Goal: Navigation & Orientation: Understand site structure

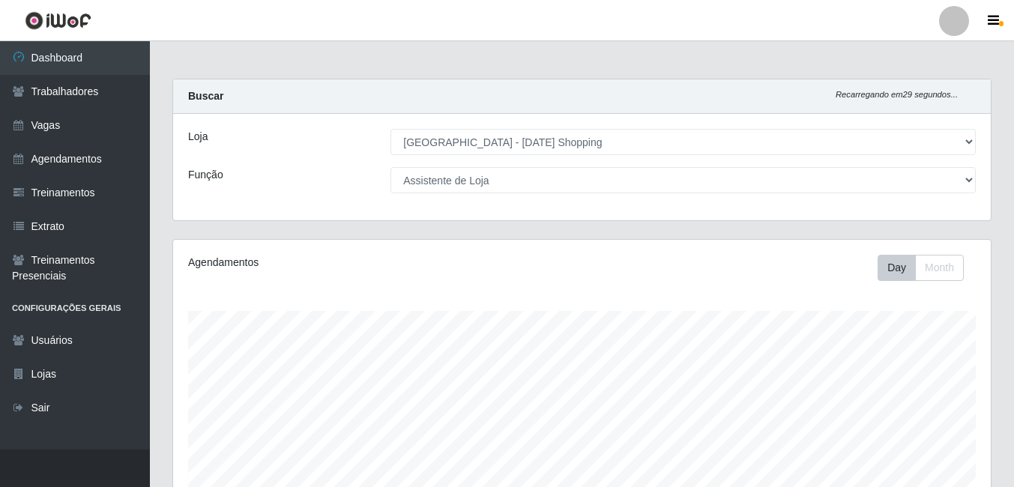
select select "471"
select select "148"
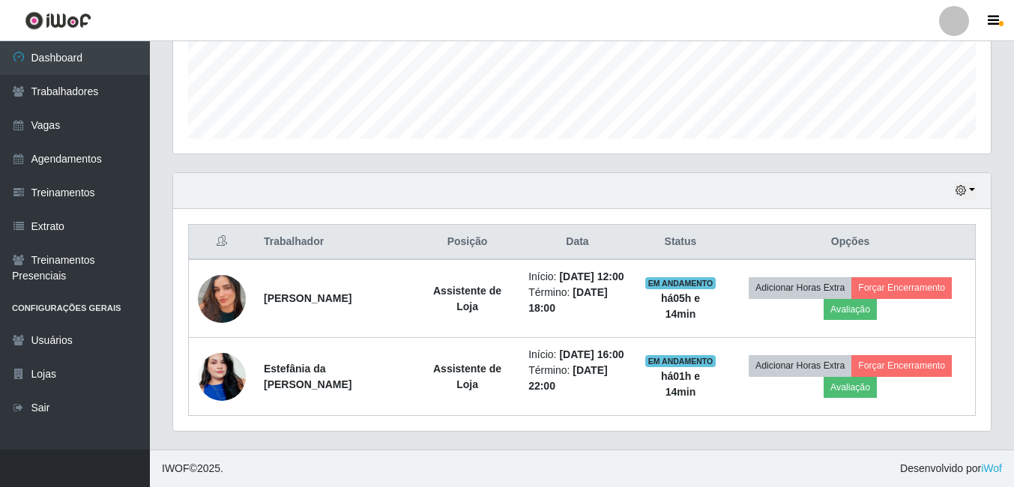
scroll to position [22, 0]
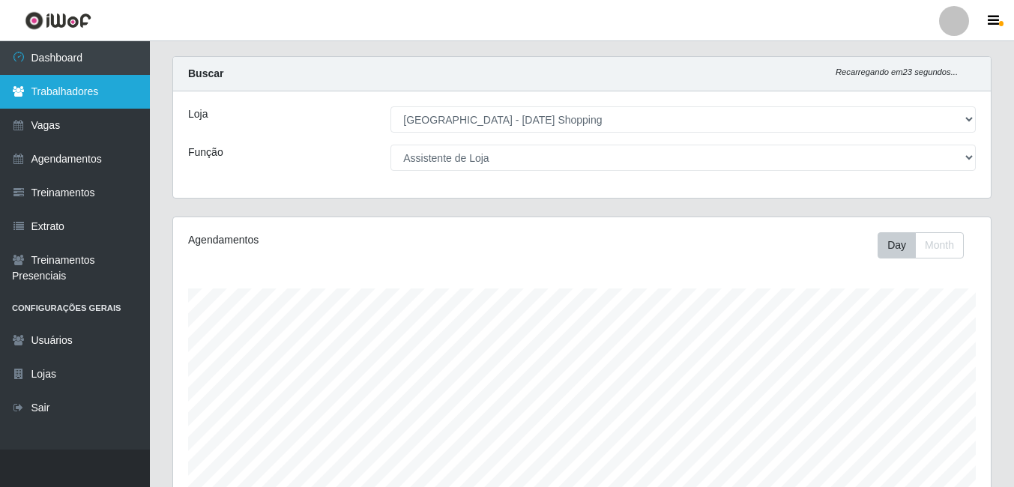
click at [69, 100] on link "Trabalhadores" at bounding box center [75, 92] width 150 height 34
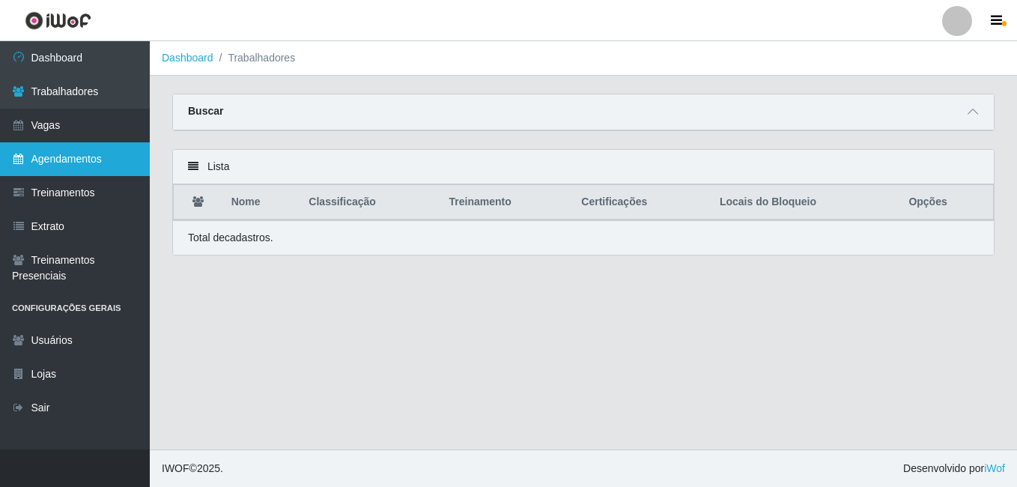
click at [90, 163] on link "Agendamentos" at bounding box center [75, 159] width 150 height 34
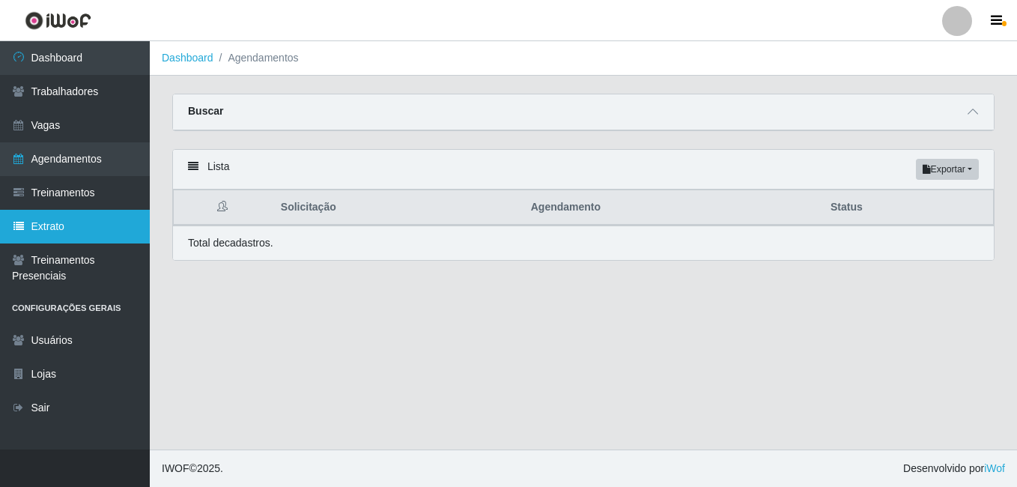
click at [48, 213] on link "Extrato" at bounding box center [75, 227] width 150 height 34
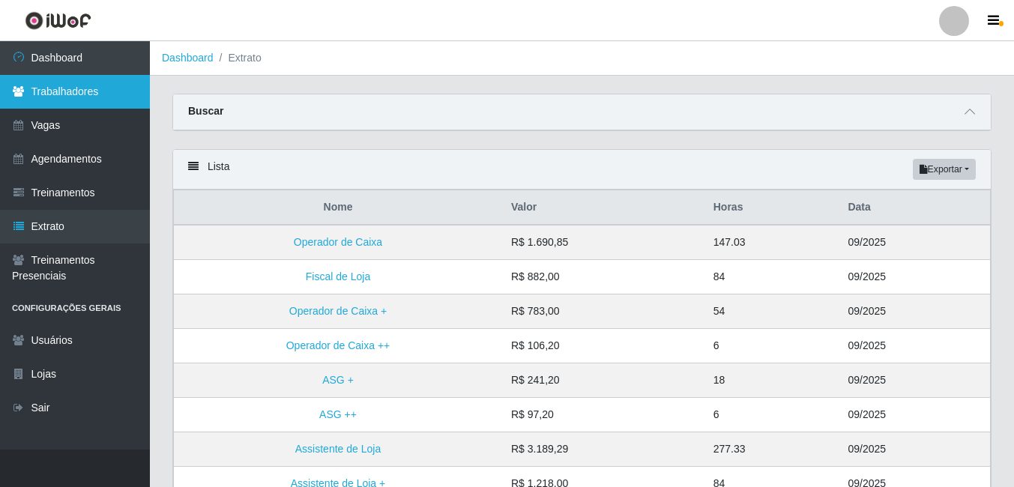
click at [63, 93] on link "Trabalhadores" at bounding box center [75, 92] width 150 height 34
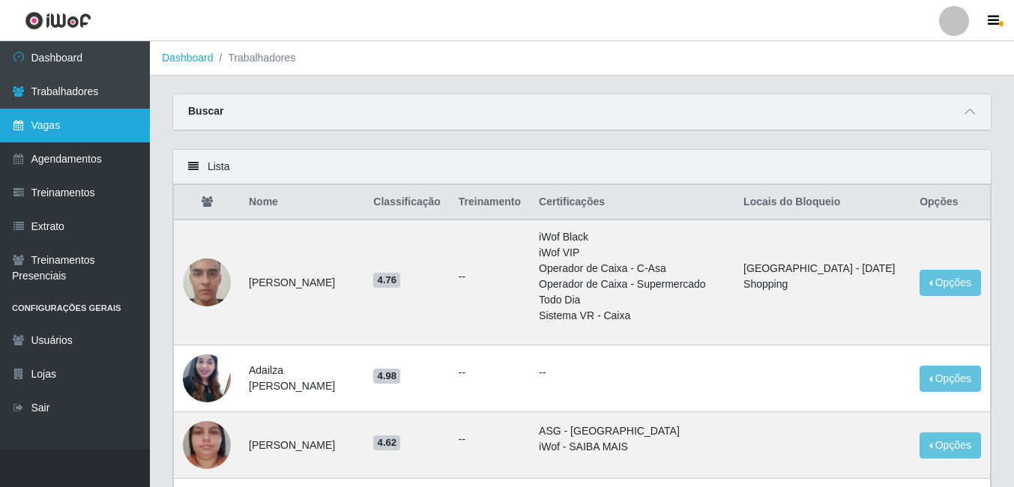
click at [66, 120] on link "Vagas" at bounding box center [75, 126] width 150 height 34
